Goal: Navigation & Orientation: Find specific page/section

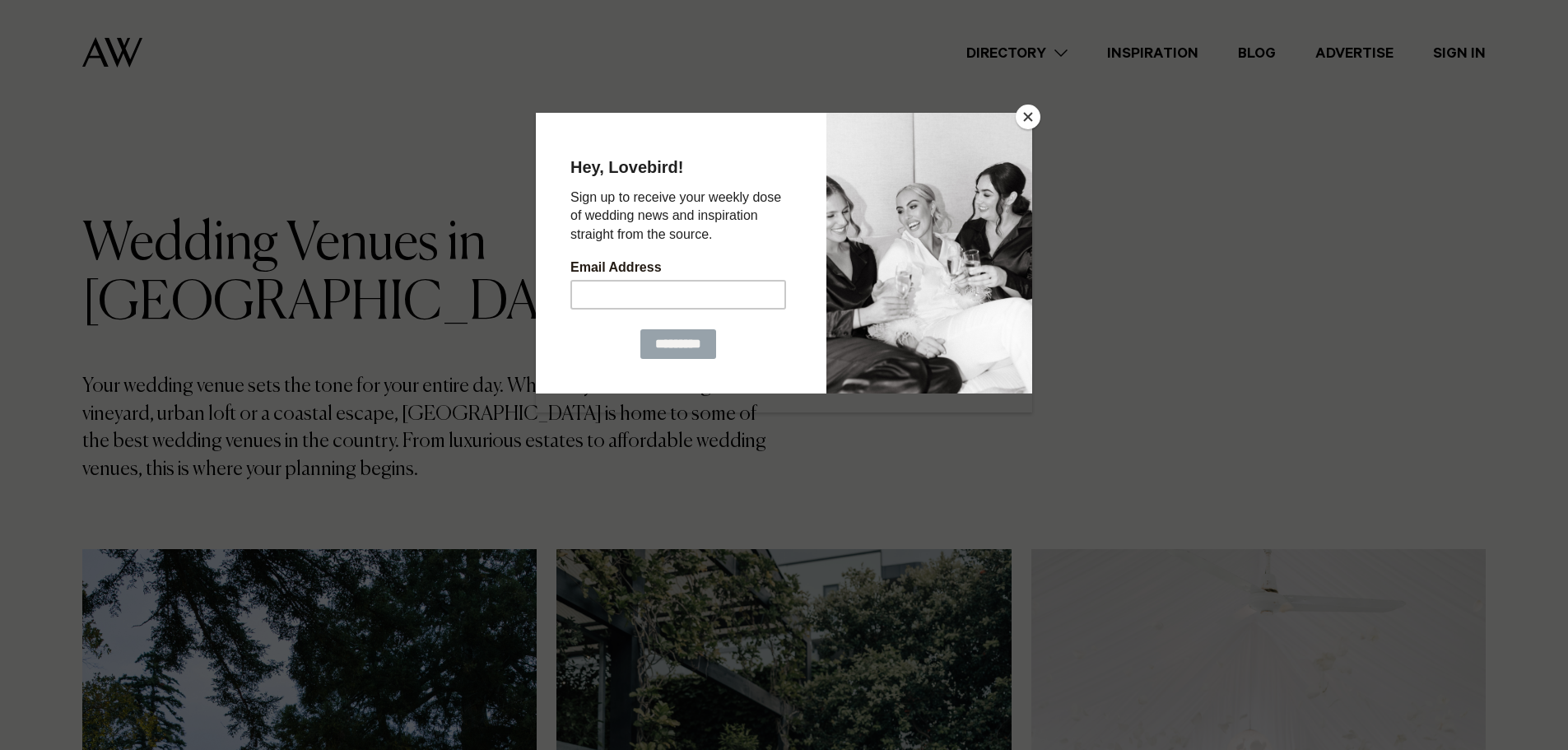
click at [1026, 108] on button "Close" at bounding box center [1028, 117] width 25 height 25
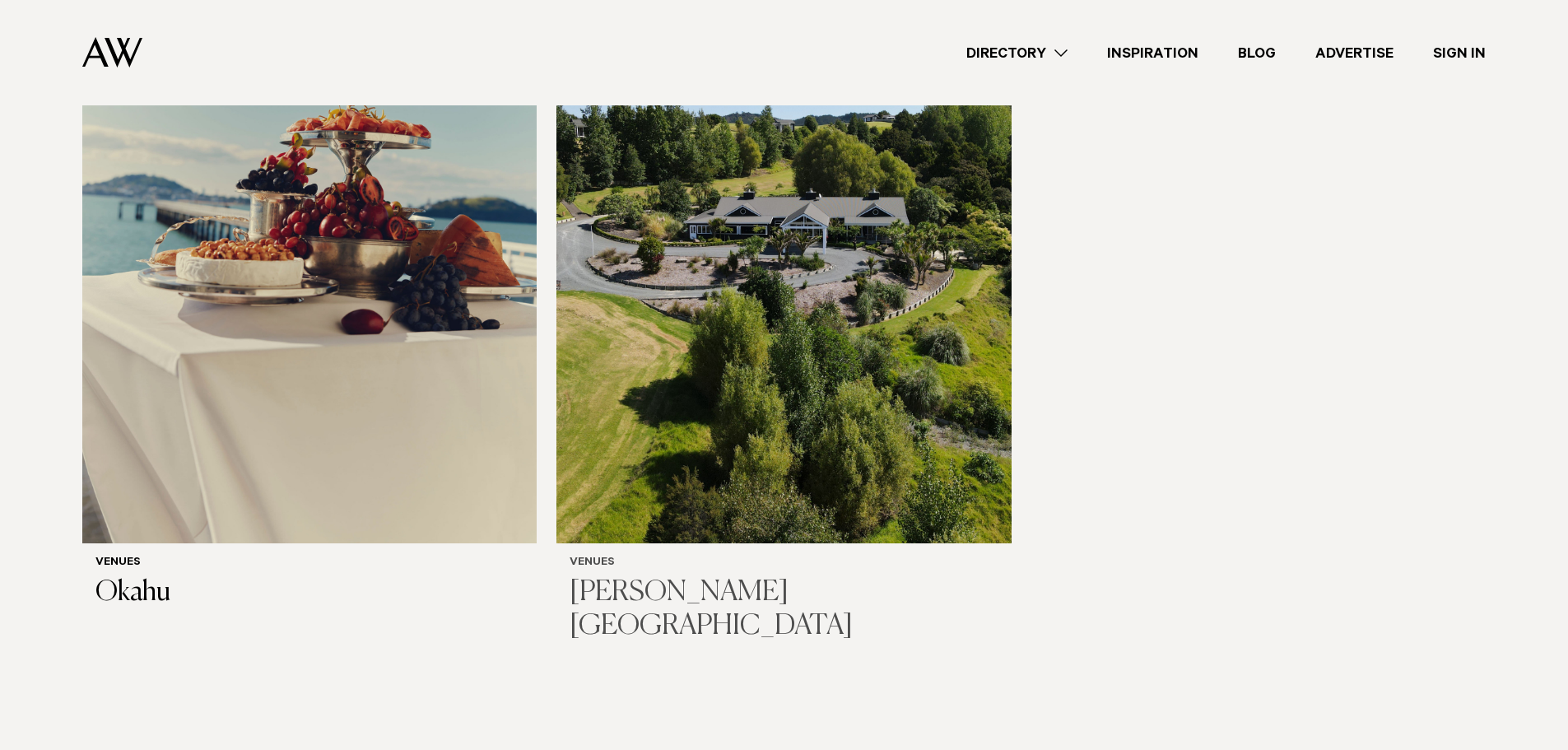
scroll to position [11038, 0]
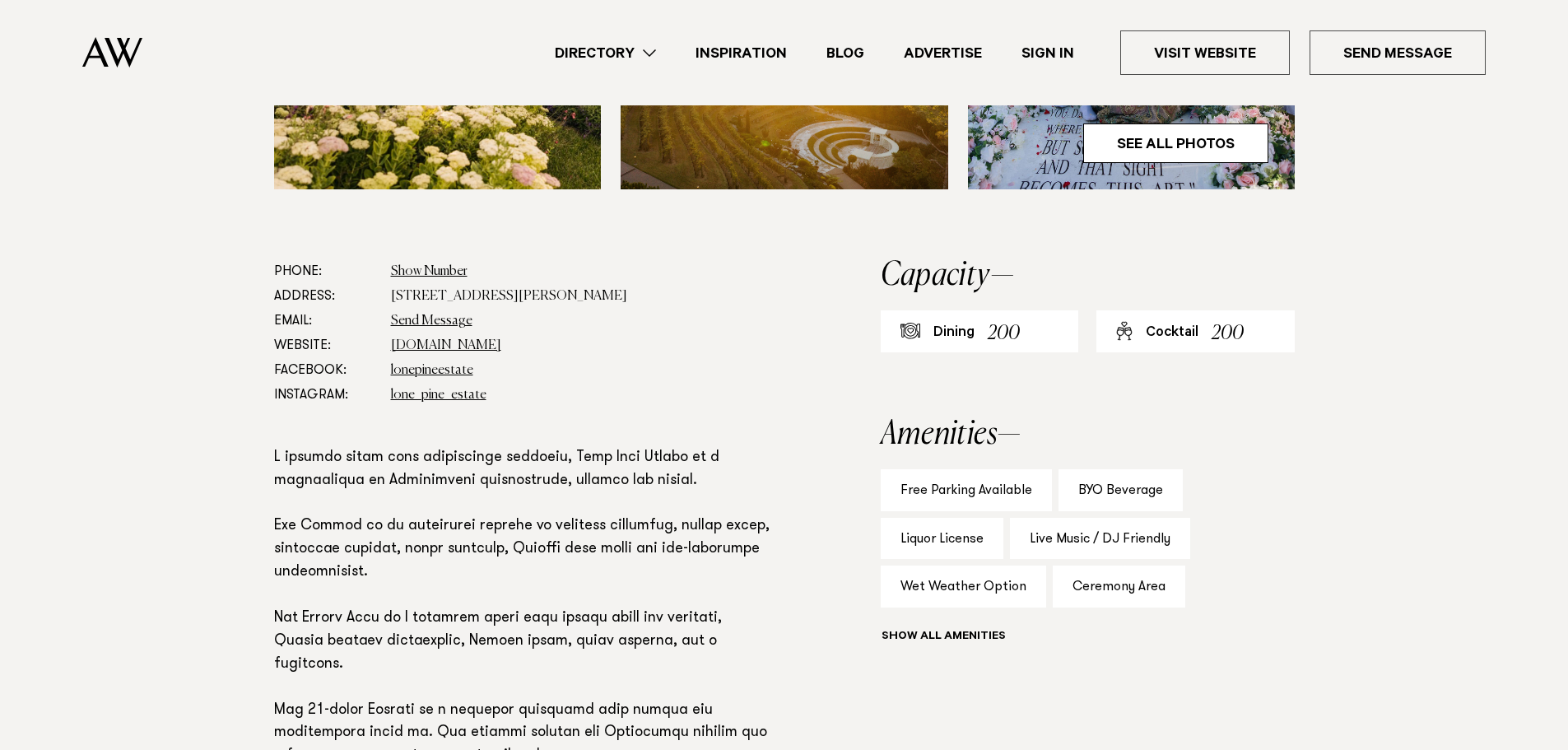
scroll to position [741, 0]
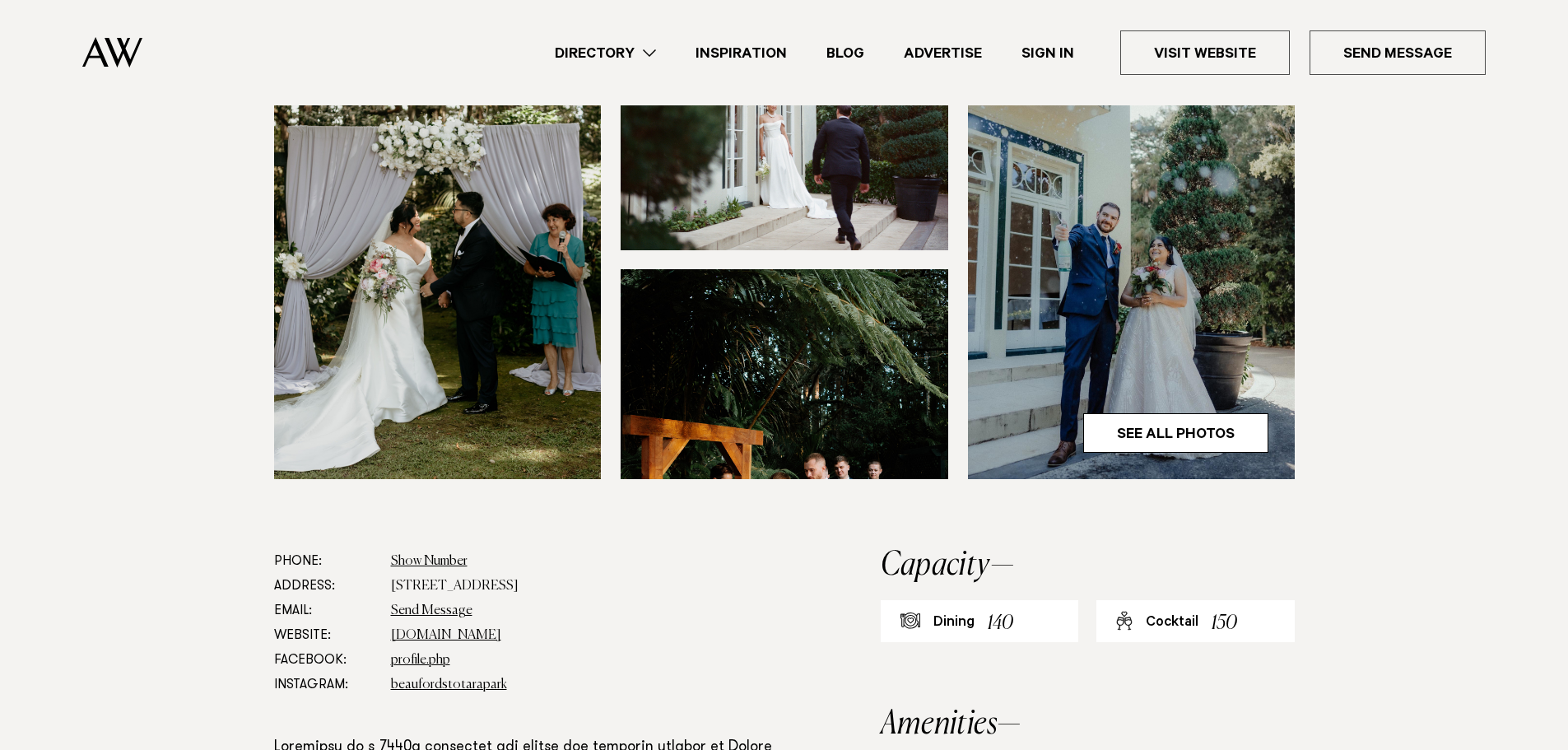
scroll to position [741, 0]
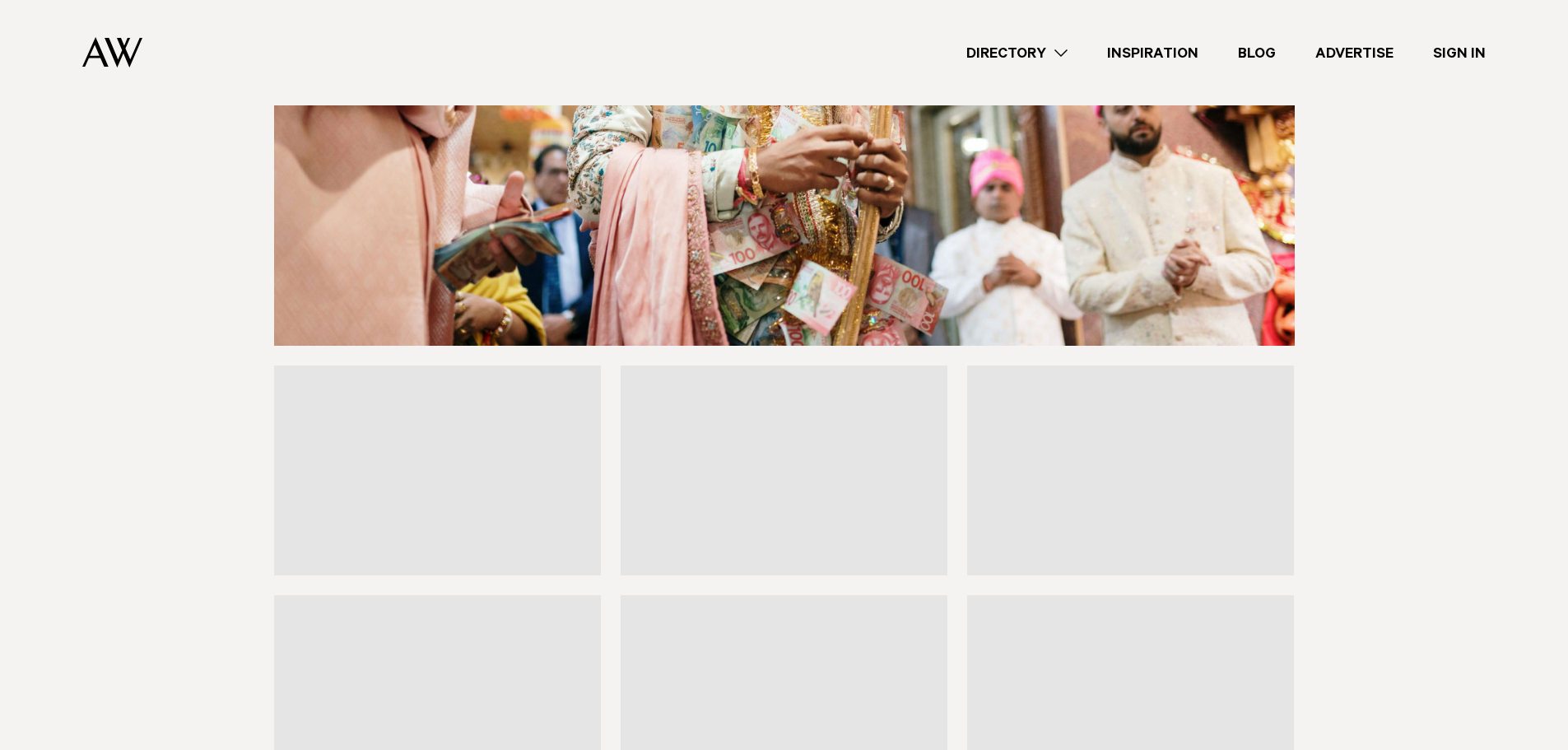
scroll to position [5272, 0]
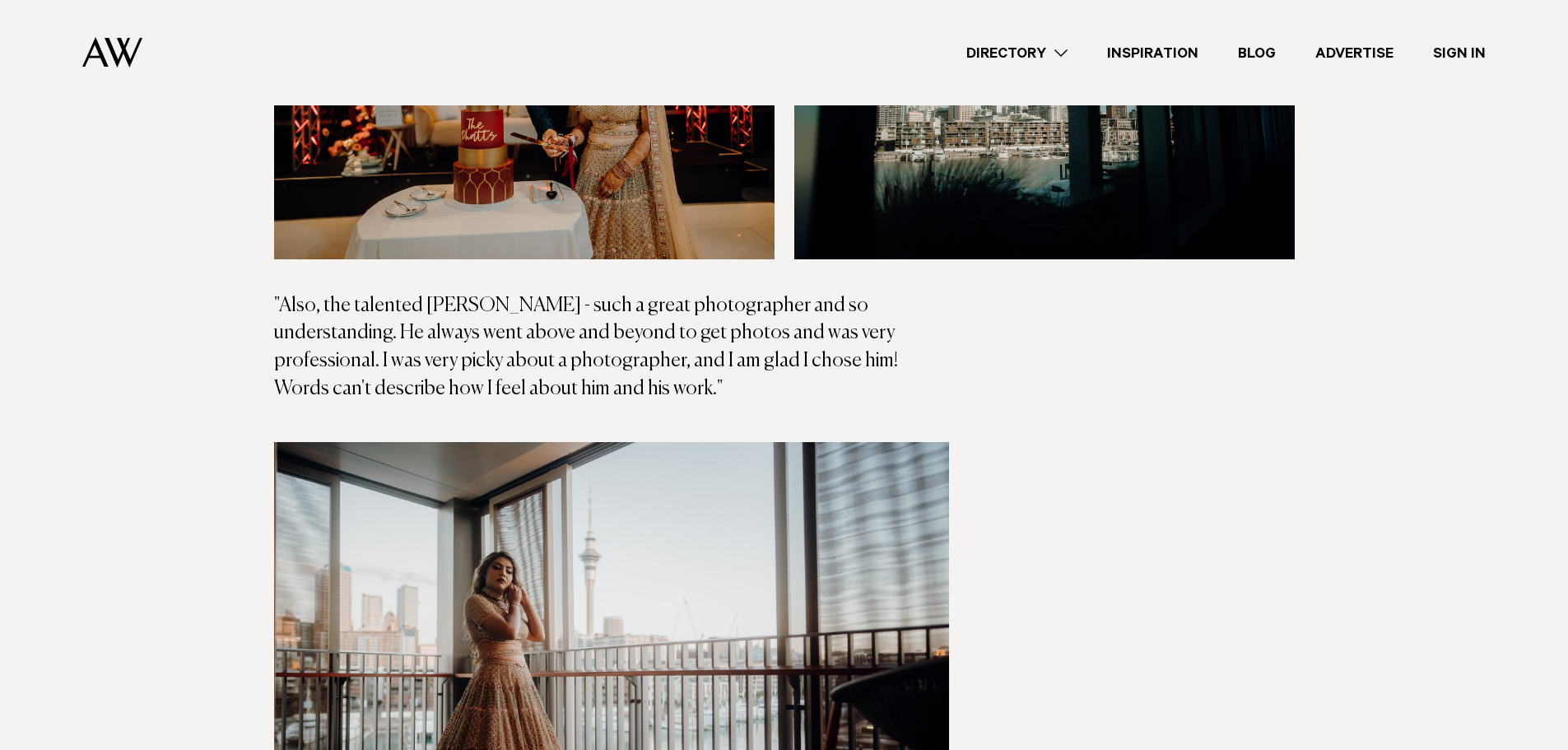
scroll to position [17627, 0]
